Goal: Check status: Check status

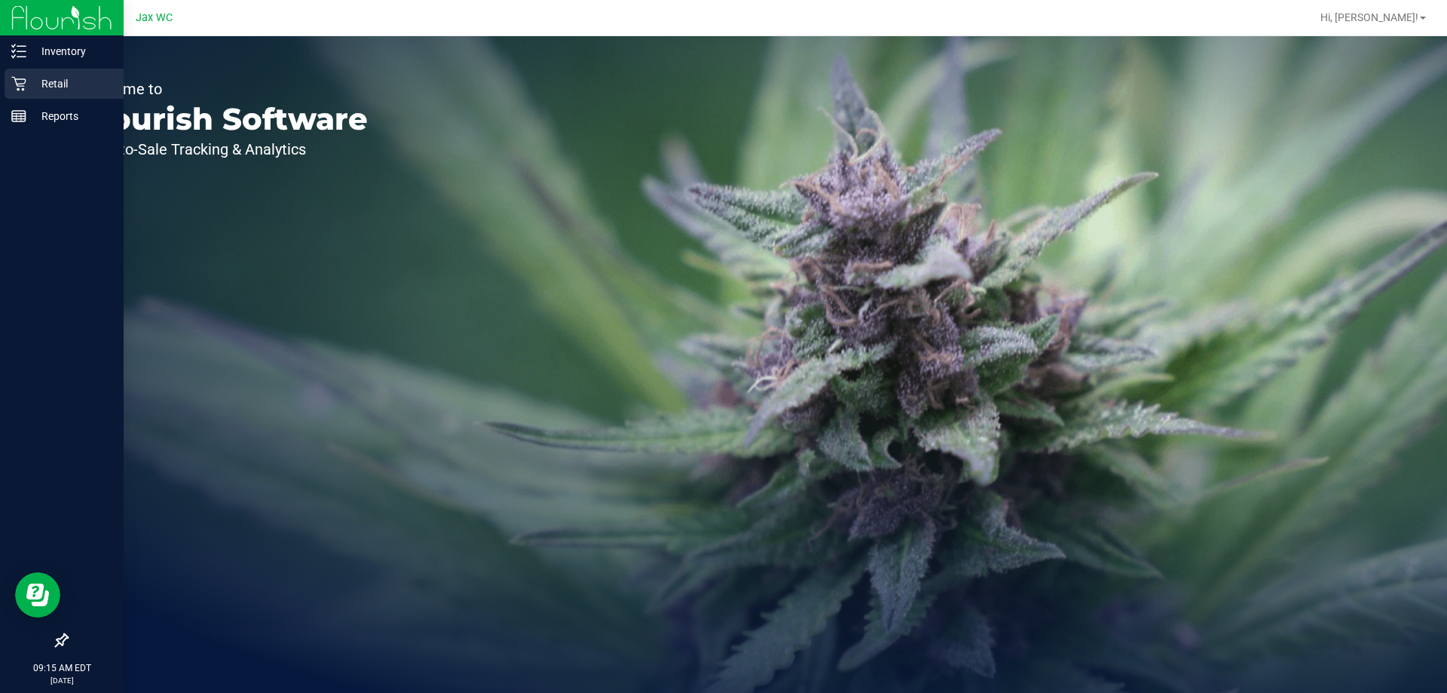
click at [60, 77] on p "Retail" at bounding box center [71, 84] width 90 height 18
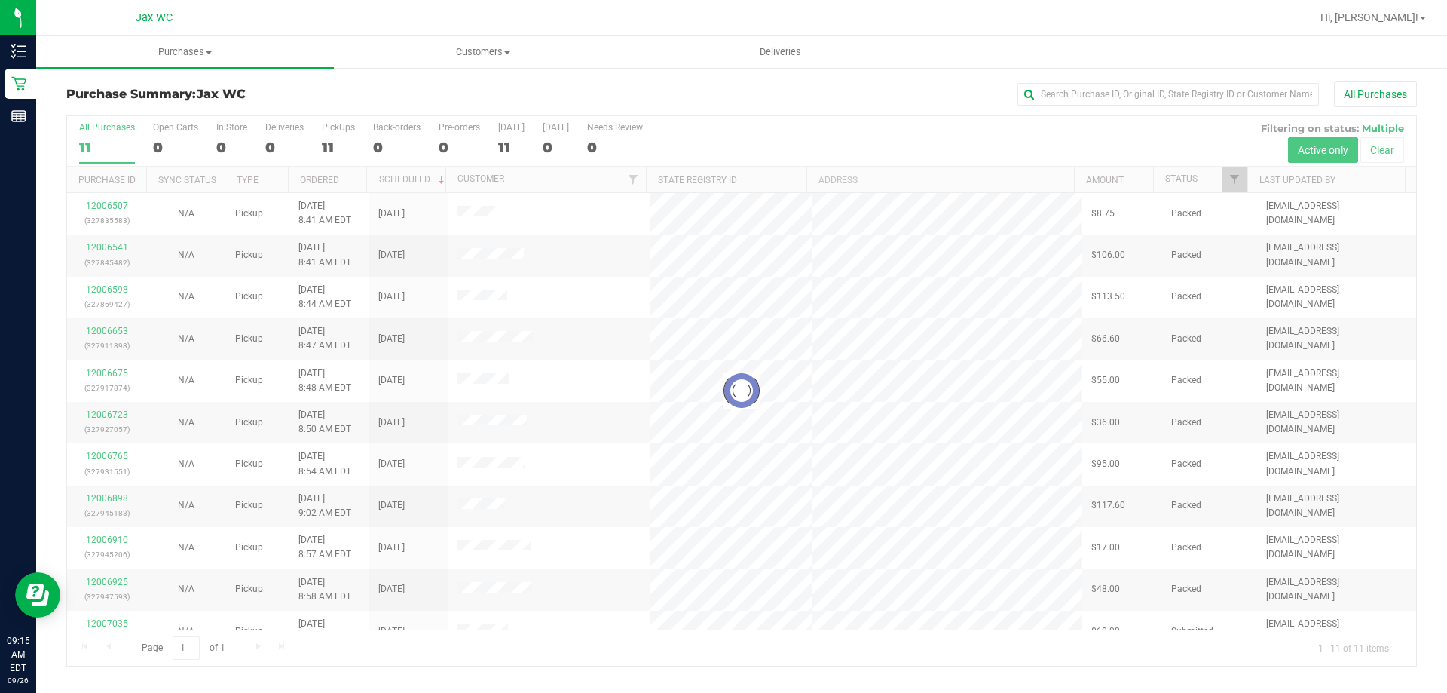
drag, startPoint x: 225, startPoint y: 256, endPoint x: 351, endPoint y: 355, distance: 161.0
click at [347, 352] on div at bounding box center [741, 390] width 1349 height 549
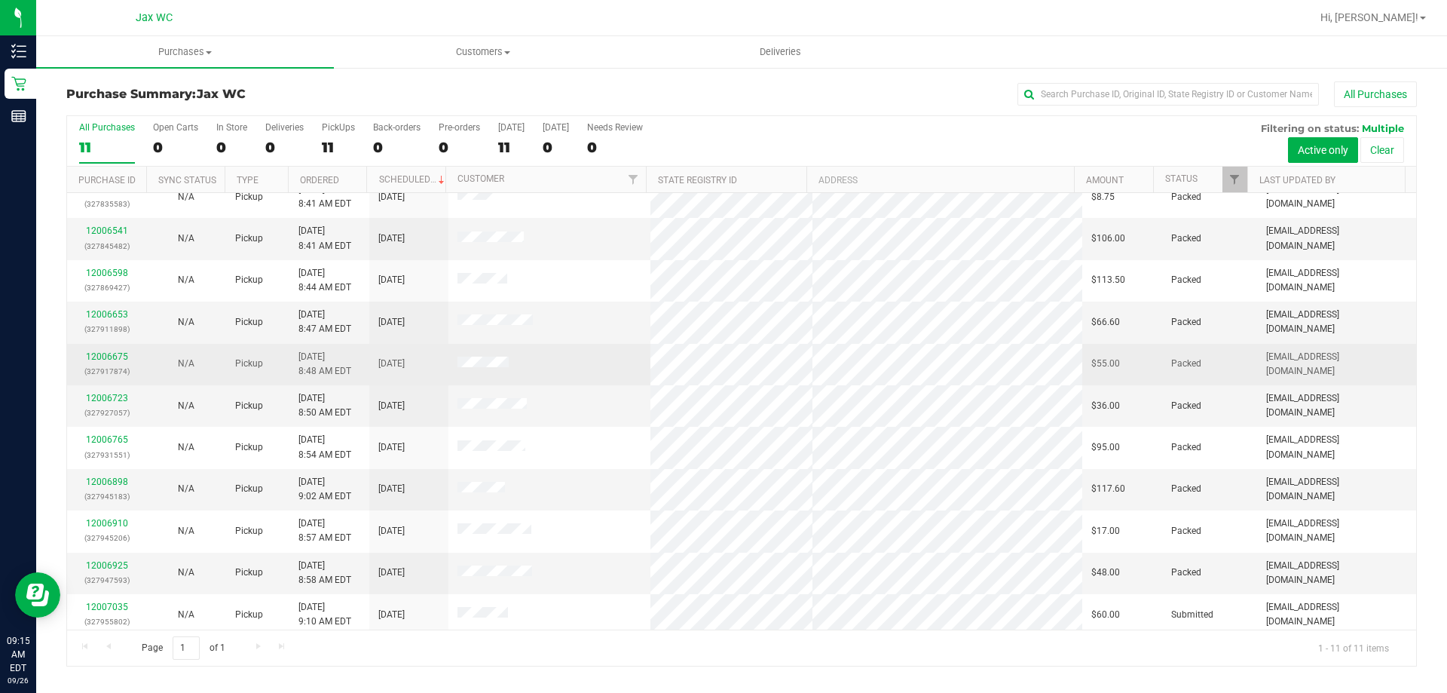
scroll to position [22, 0]
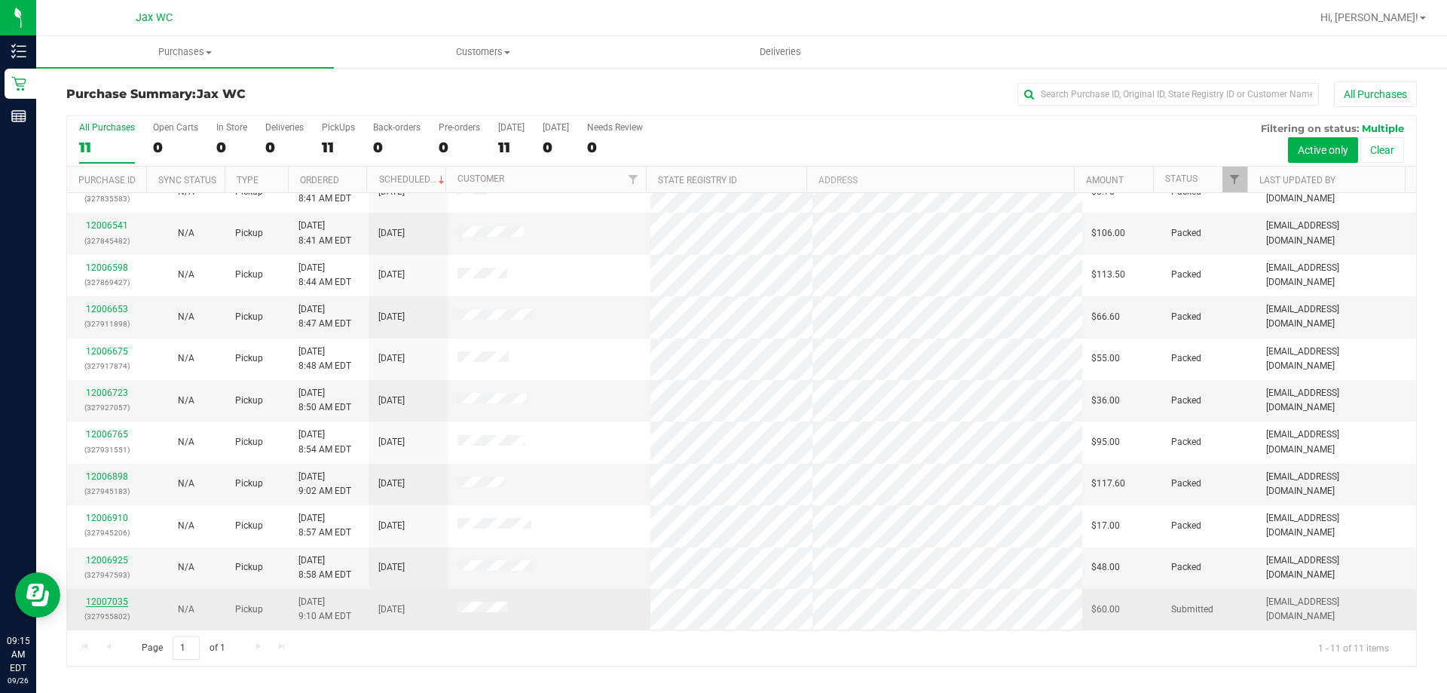
click at [114, 600] on link "12007035" at bounding box center [107, 601] width 42 height 11
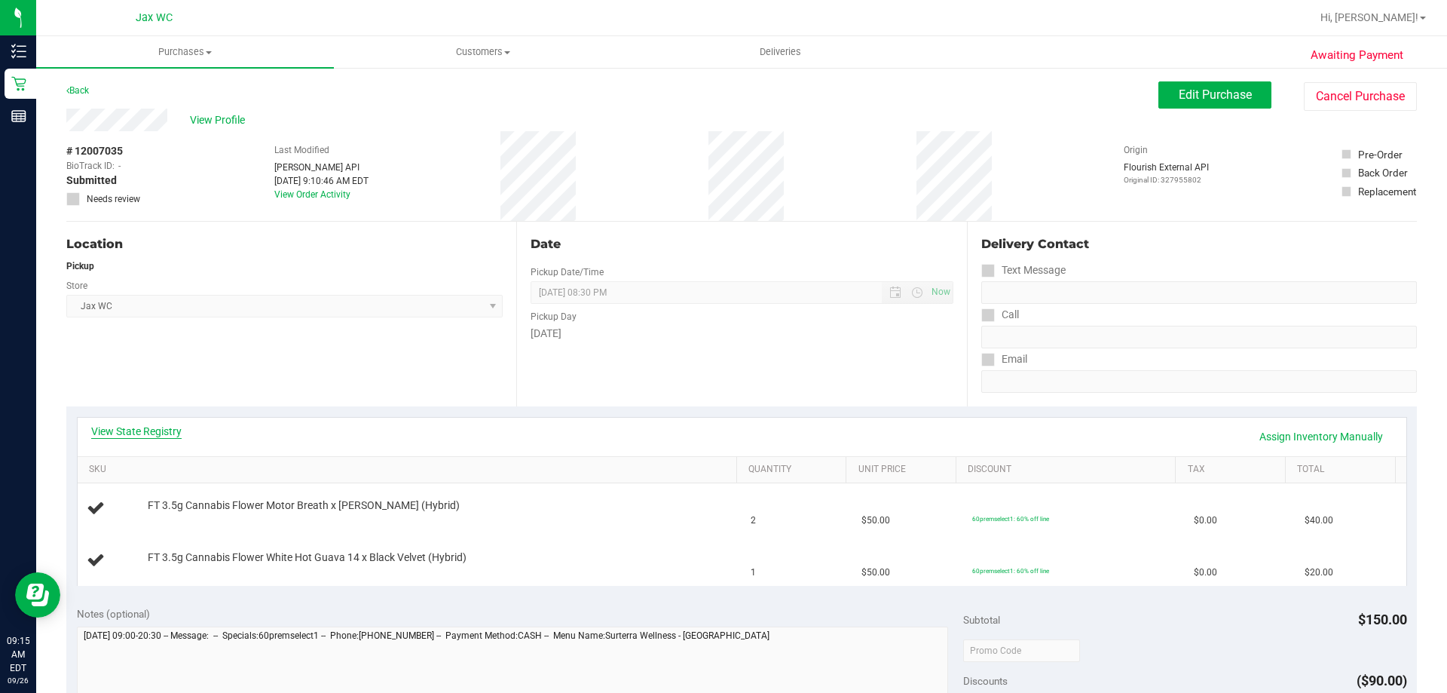
click at [144, 427] on link "View State Registry" at bounding box center [136, 431] width 90 height 15
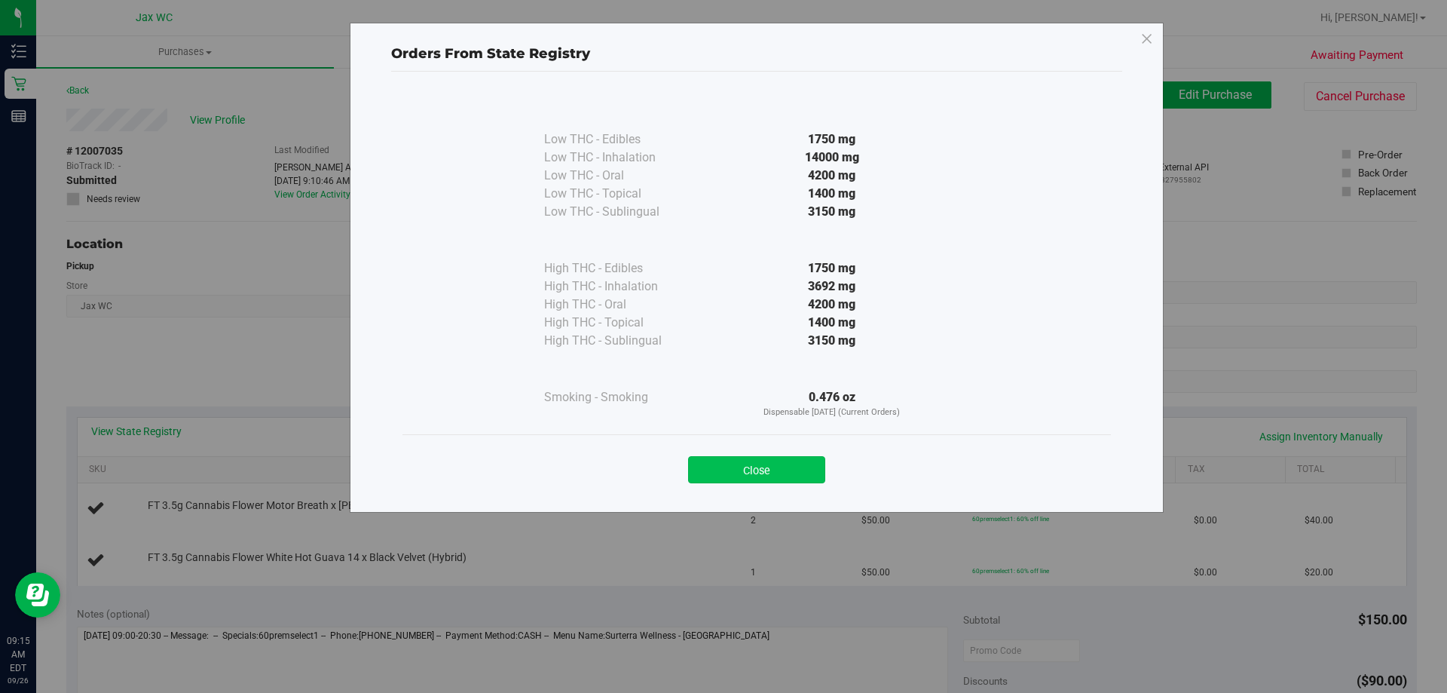
click at [747, 466] on button "Close" at bounding box center [756, 469] width 137 height 27
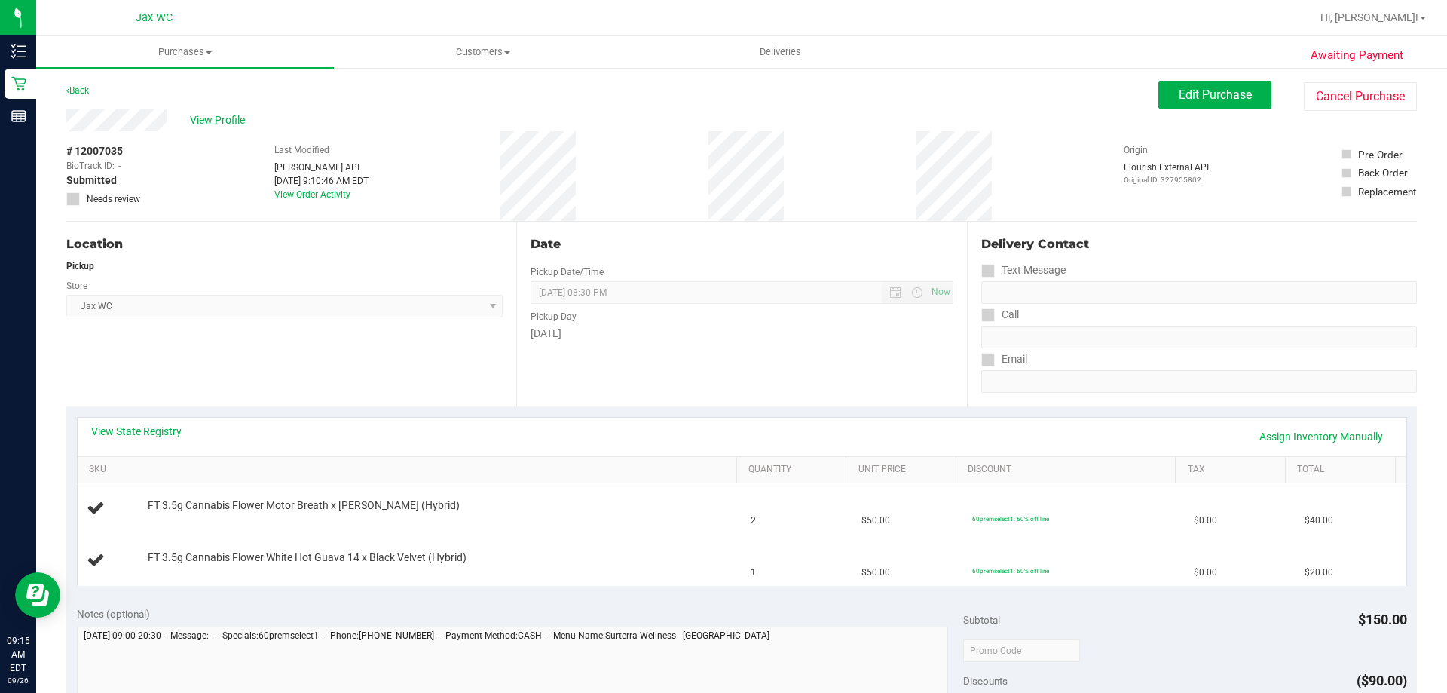
click at [374, 357] on div "Location Pickup Store Jax WC Select Store [PERSON_NAME][GEOGRAPHIC_DATA] [PERSO…" at bounding box center [291, 314] width 450 height 185
click at [121, 432] on link "View State Registry" at bounding box center [136, 431] width 90 height 15
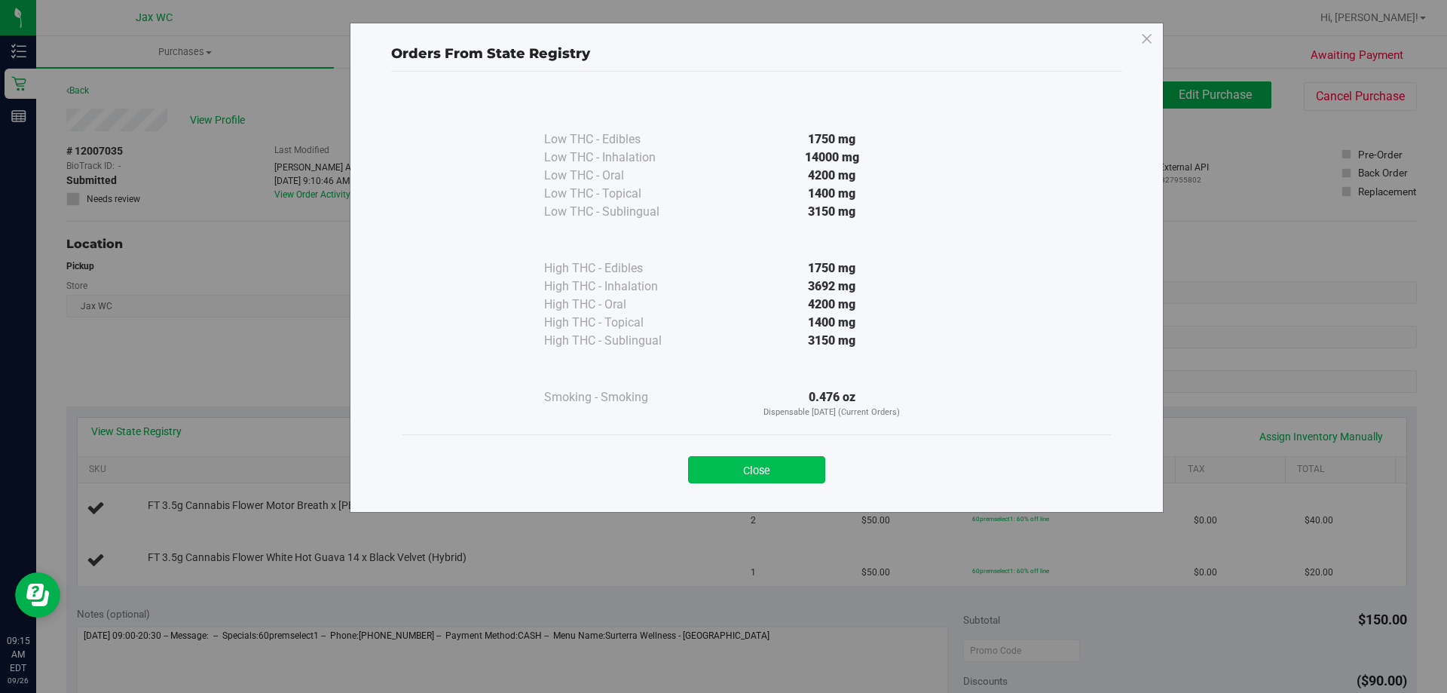
click at [724, 464] on button "Close" at bounding box center [756, 469] width 137 height 27
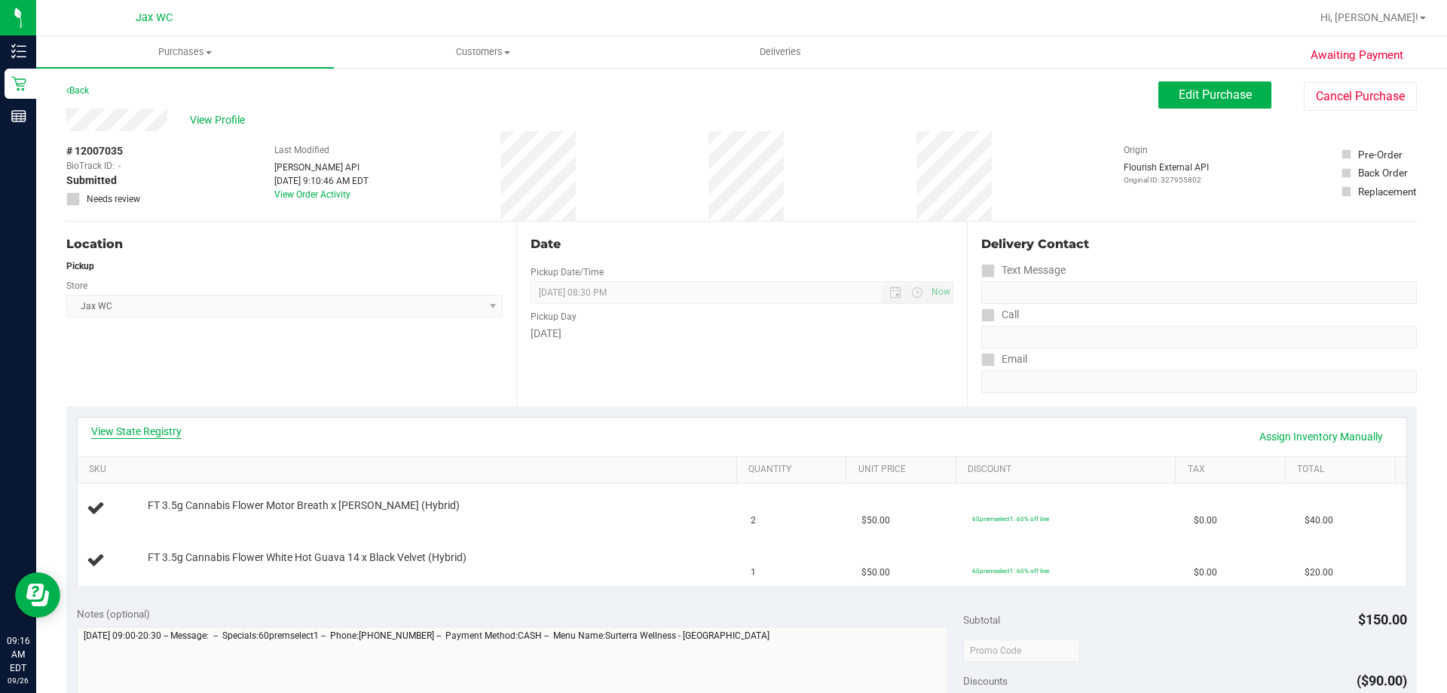
click at [112, 432] on link "View State Registry" at bounding box center [136, 431] width 90 height 15
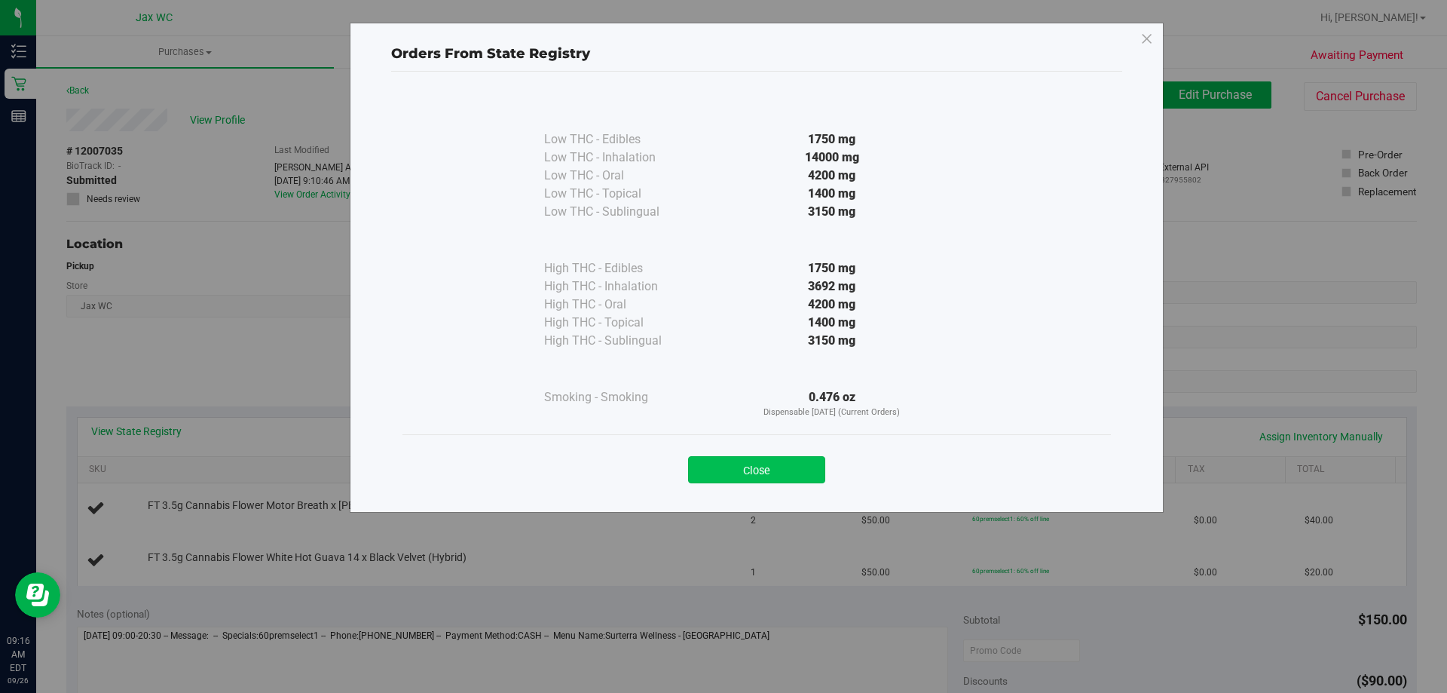
click at [762, 467] on button "Close" at bounding box center [756, 469] width 137 height 27
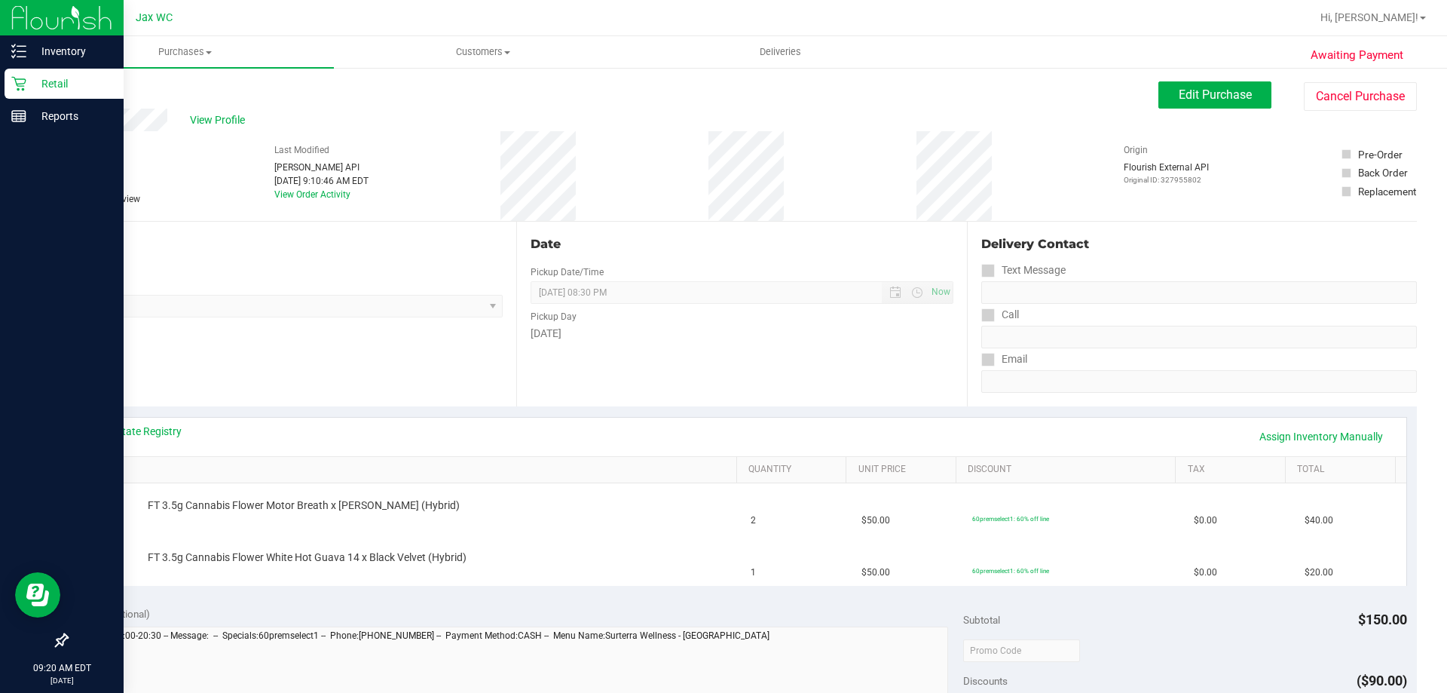
click at [90, 81] on p "Retail" at bounding box center [71, 84] width 90 height 18
